Goal: Navigation & Orientation: Understand site structure

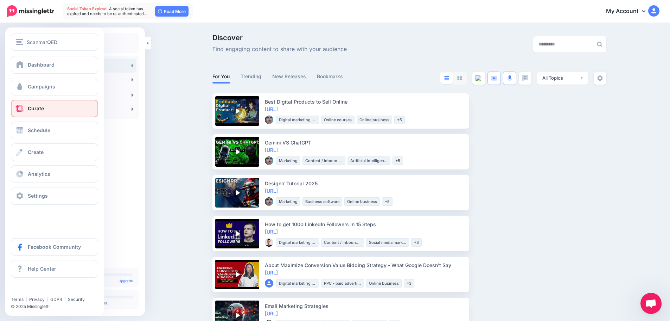
click at [44, 107] on link "Curate" at bounding box center [54, 109] width 87 height 18
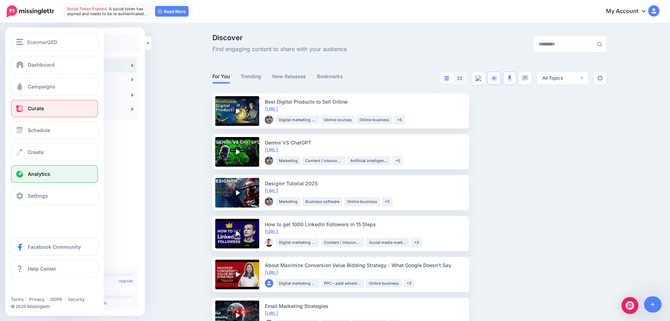
click at [55, 177] on link "Analytics" at bounding box center [54, 174] width 87 height 18
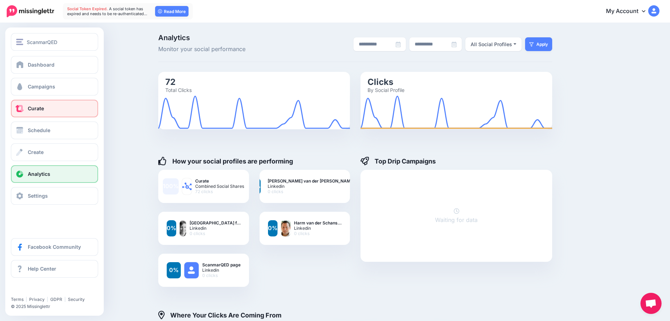
click at [51, 112] on link "Curate" at bounding box center [54, 109] width 87 height 18
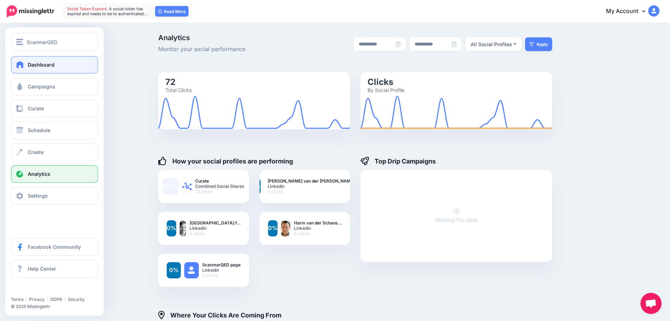
click at [47, 68] on link "Dashboard" at bounding box center [54, 65] width 87 height 18
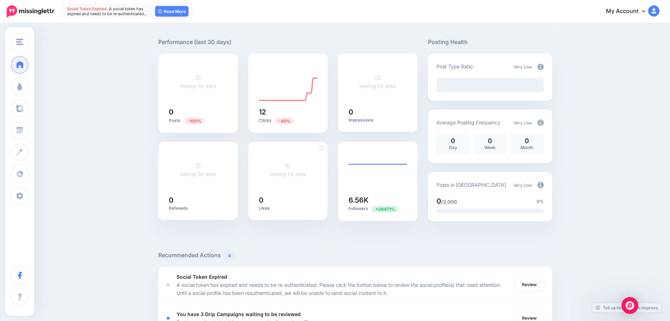
scroll to position [17, 0]
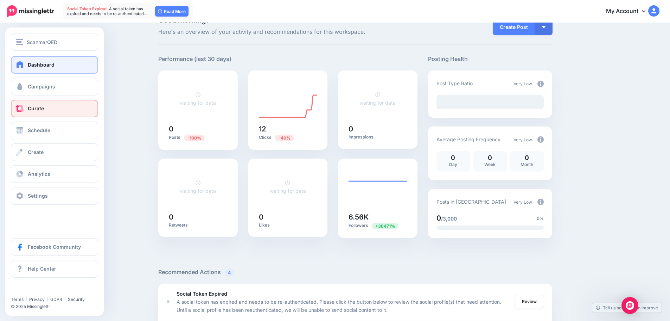
click at [47, 110] on link "Curate" at bounding box center [54, 109] width 87 height 18
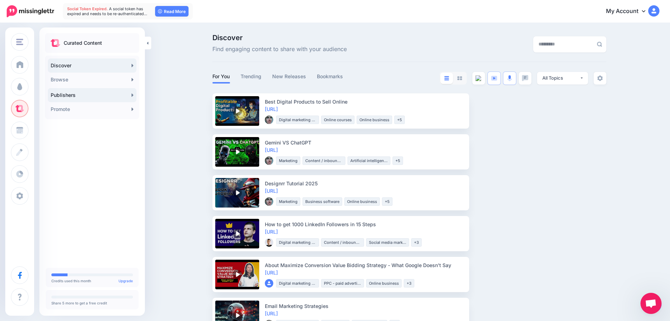
click at [133, 96] on icon at bounding box center [133, 95] width 2 height 6
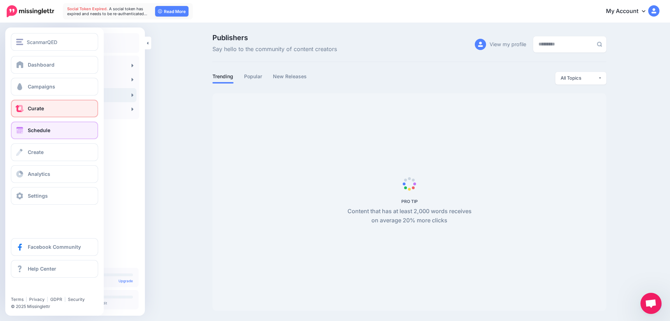
click at [43, 134] on link "Schedule" at bounding box center [54, 130] width 87 height 18
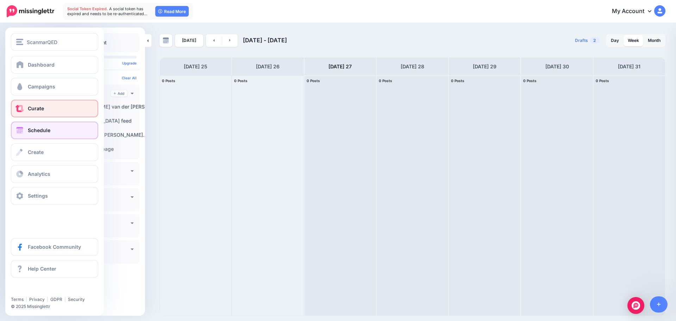
click at [30, 109] on span "Curate" at bounding box center [36, 108] width 16 height 6
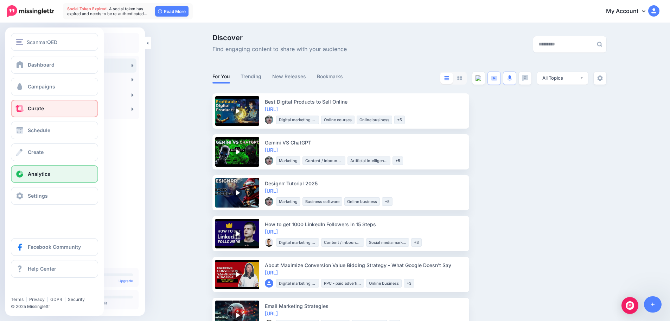
click at [55, 178] on link "Analytics" at bounding box center [54, 174] width 87 height 18
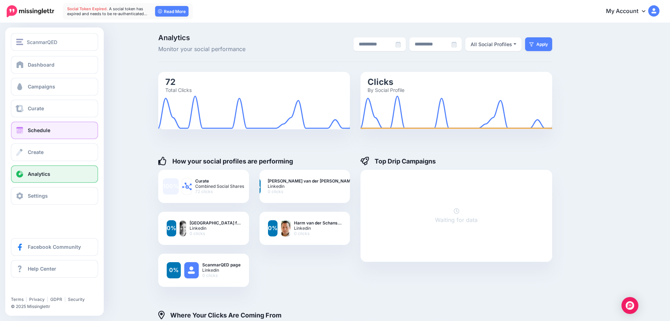
click at [56, 128] on link "Schedule" at bounding box center [54, 130] width 87 height 18
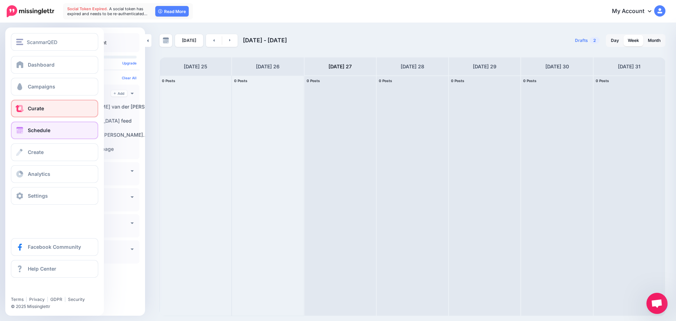
click at [42, 106] on span "Curate" at bounding box center [36, 108] width 16 height 6
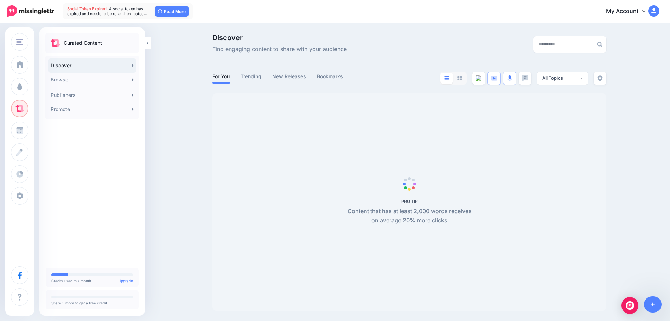
click at [329, 48] on span "Find engaging content to share with your audience" at bounding box center [280, 49] width 134 height 9
click at [333, 51] on span "Find engaging content to share with your audience" at bounding box center [280, 49] width 134 height 9
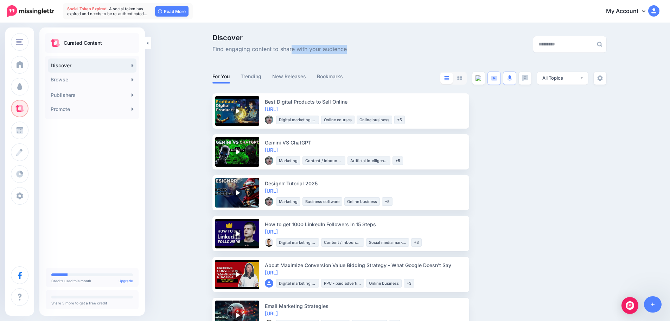
drag, startPoint x: 295, startPoint y: 51, endPoint x: 369, endPoint y: 42, distance: 74.7
click at [369, 43] on div "Discover Find engaging content to share with your audience" at bounding box center [342, 44] width 270 height 20
drag, startPoint x: 374, startPoint y: 40, endPoint x: 365, endPoint y: 44, distance: 9.8
click at [374, 40] on div "Discover Find engaging content to share with your audience" at bounding box center [342, 44] width 270 height 20
